Goal: Find specific page/section: Find specific page/section

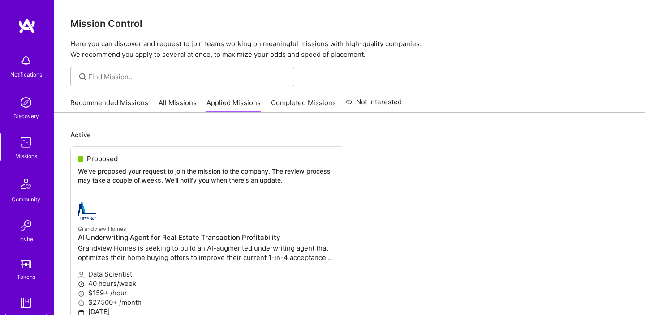
click at [27, 110] on img at bounding box center [26, 103] width 18 height 18
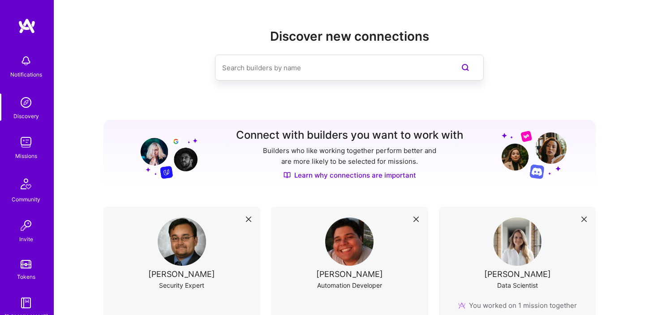
click at [286, 69] on input at bounding box center [331, 67] width 219 height 23
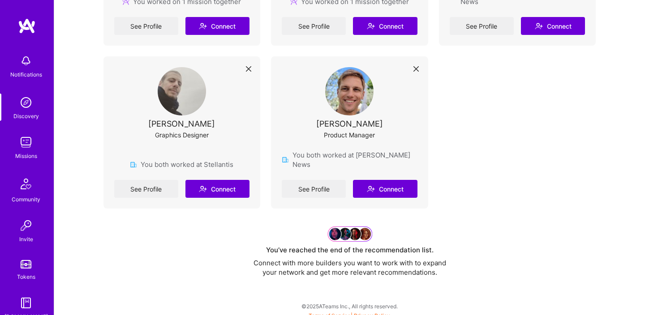
scroll to position [3340, 0]
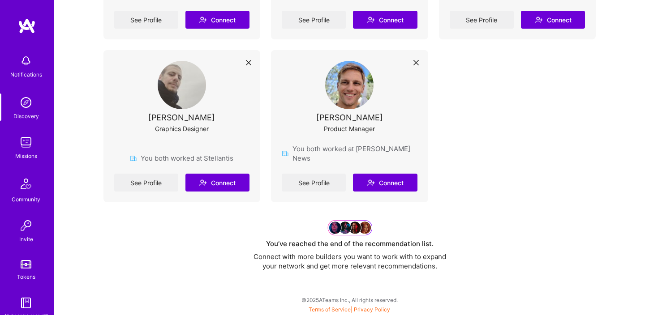
click at [298, 158] on div "You both worked at [PERSON_NAME] News" at bounding box center [350, 153] width 136 height 19
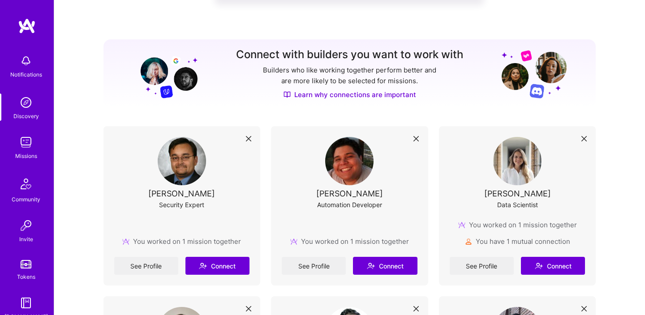
scroll to position [0, 0]
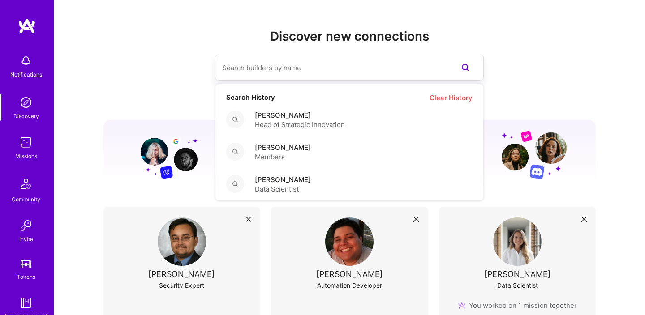
click at [322, 72] on input at bounding box center [331, 67] width 219 height 23
click at [448, 98] on span "Clear History" at bounding box center [451, 97] width 43 height 9
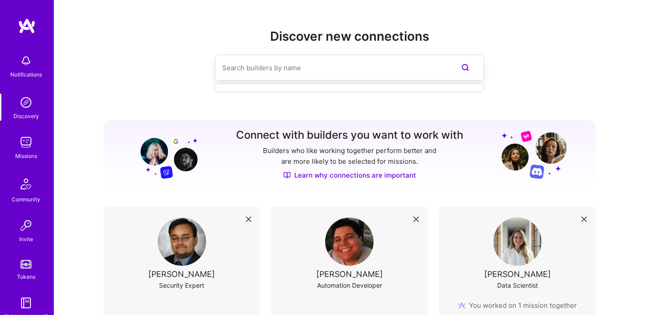
click at [345, 71] on input at bounding box center [331, 67] width 219 height 23
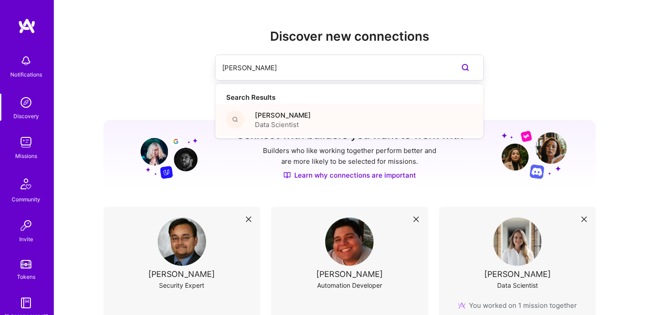
type input "[PERSON_NAME]"
click at [331, 120] on div "[PERSON_NAME] Data Scientist" at bounding box center [350, 120] width 268 height 32
